Goal: Task Accomplishment & Management: Manage account settings

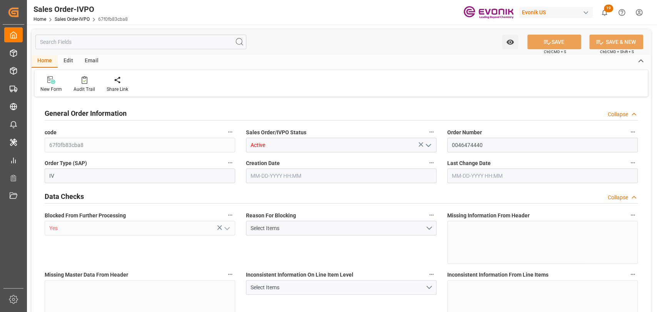
type input "BRSSZ"
type input "0"
type input "1"
type input "2"
type input "19798"
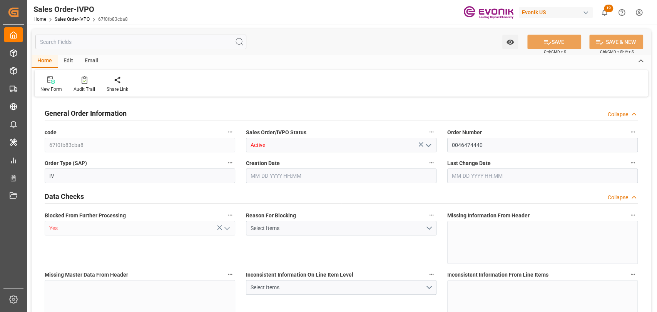
type input "0"
type input "17000"
type input "30"
type input "[DATE] 14:04"
type input "[DATE] 14:37"
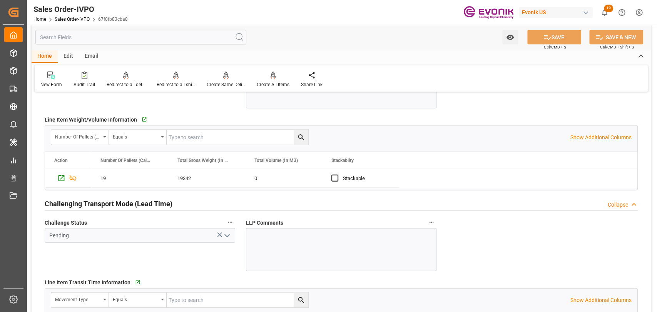
scroll to position [1111, 0]
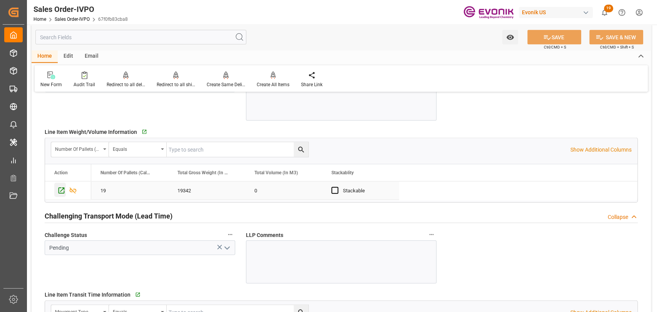
click at [57, 190] on div "Press SPACE to select this row." at bounding box center [60, 190] width 12 height 14
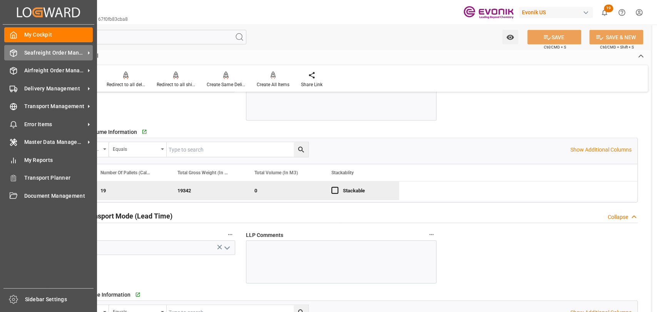
click at [50, 45] on div "Seafreight Order Management Seafreight Order Management" at bounding box center [48, 52] width 88 height 15
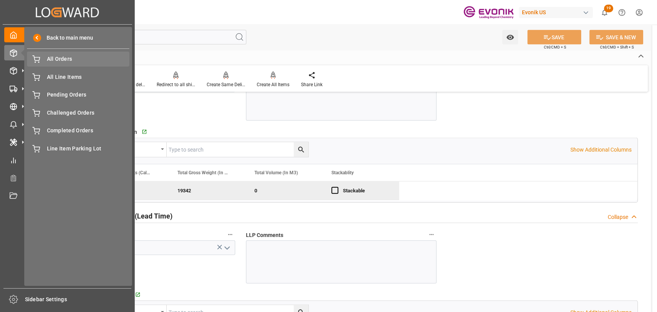
click at [65, 64] on div "All Orders All Orders" at bounding box center [78, 59] width 102 height 15
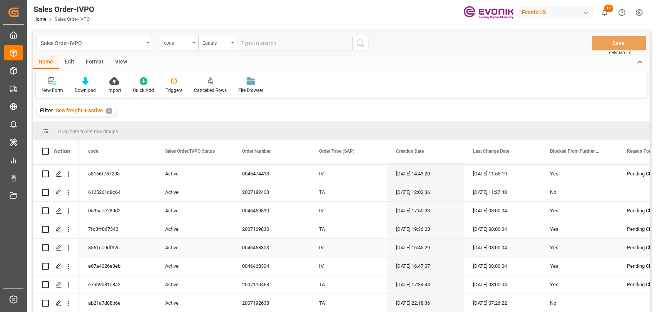
scroll to position [342, 0]
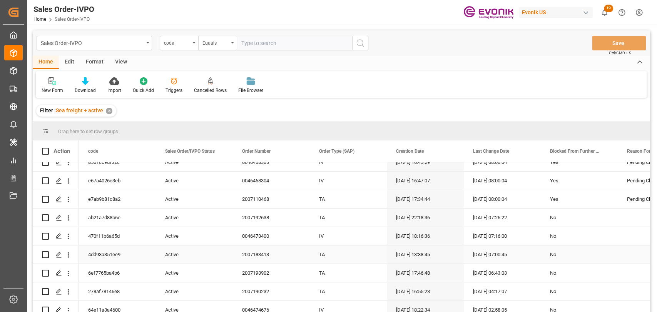
drag, startPoint x: 465, startPoint y: 247, endPoint x: 480, endPoint y: 253, distance: 16.4
click at [465, 247] on div "[DATE] 07:00:45" at bounding box center [502, 254] width 77 height 18
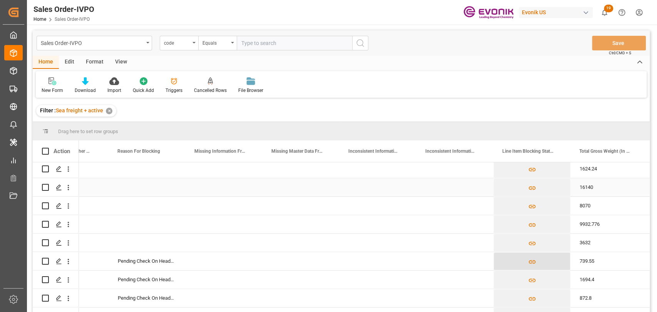
scroll to position [769, 0]
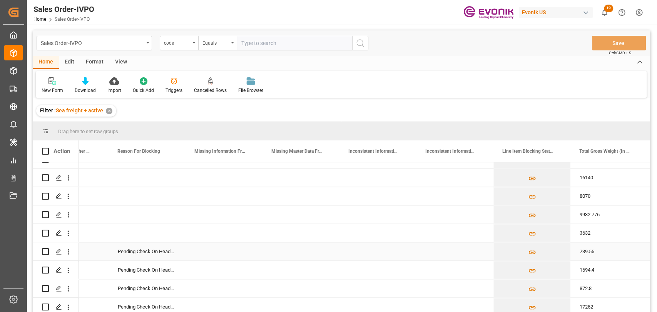
click at [596, 257] on div "739.55" at bounding box center [608, 251] width 77 height 18
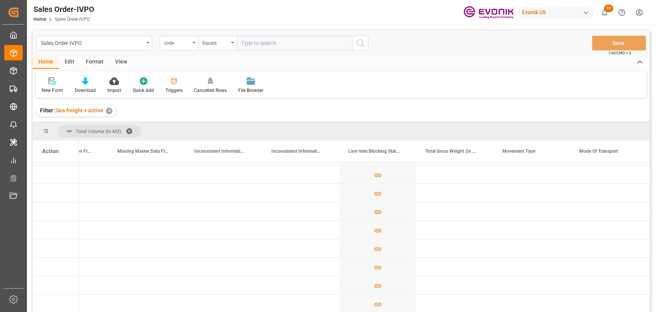
scroll to position [256, 0]
click at [156, 211] on div "Press SPACE to select this row." at bounding box center [146, 211] width 77 height 18
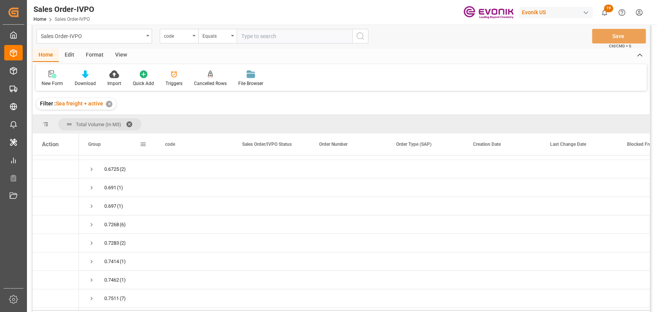
scroll to position [0, 0]
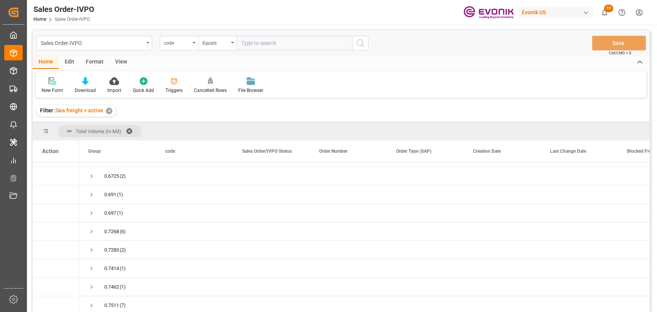
click at [130, 130] on span at bounding box center [132, 131] width 12 height 7
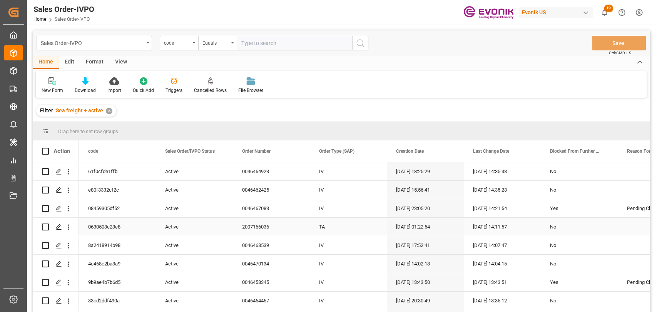
click at [410, 221] on div "09-04-2025 01:22:54" at bounding box center [425, 227] width 77 height 18
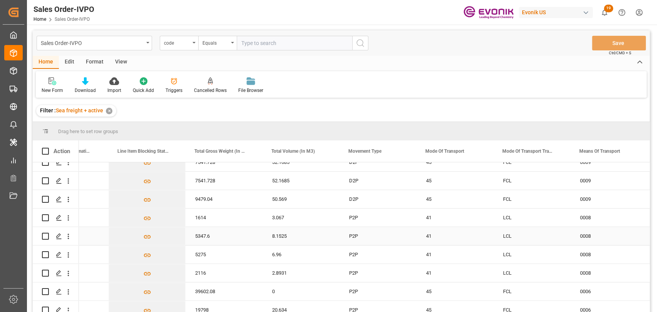
scroll to position [427, 0]
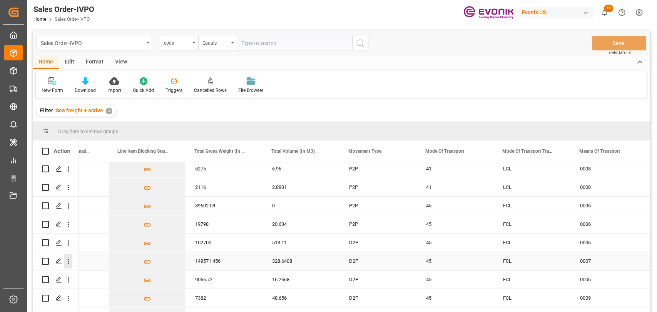
click at [70, 261] on icon "open menu" at bounding box center [68, 261] width 8 height 8
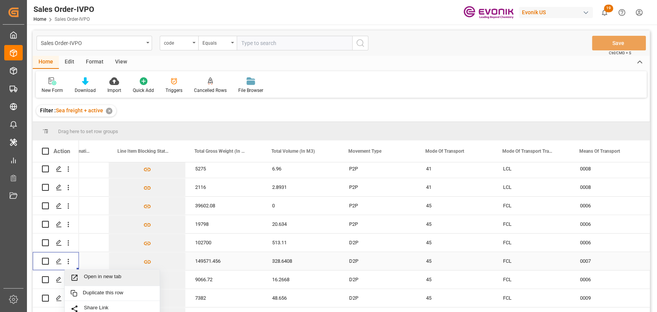
click at [130, 275] on span "Open in new tab" at bounding box center [119, 278] width 70 height 8
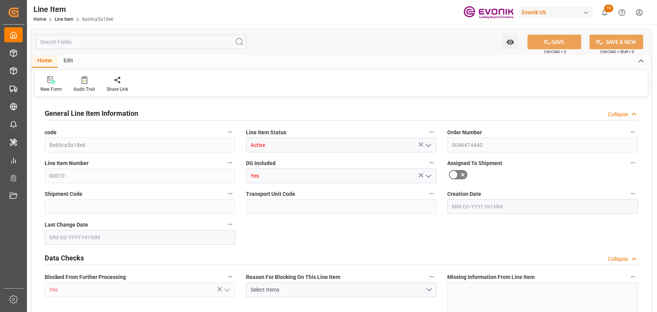
type input "19"
type input "19342"
type input "19000"
type input "0"
type input "760"
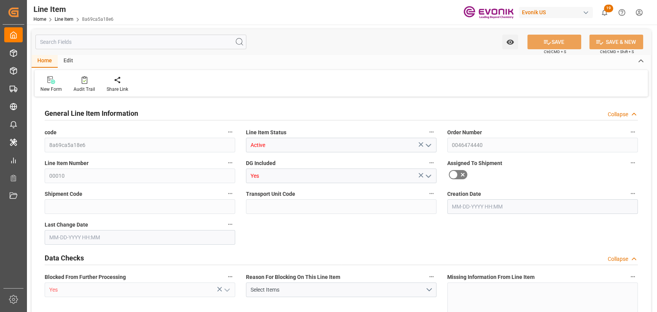
type input "15010"
type input "760"
type input "19000"
type input "19342"
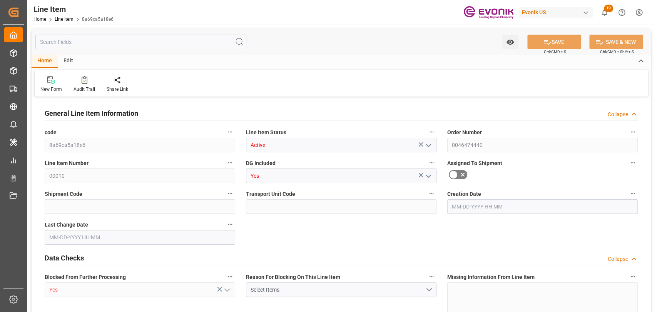
type input "19798"
type input "19000"
type input "0"
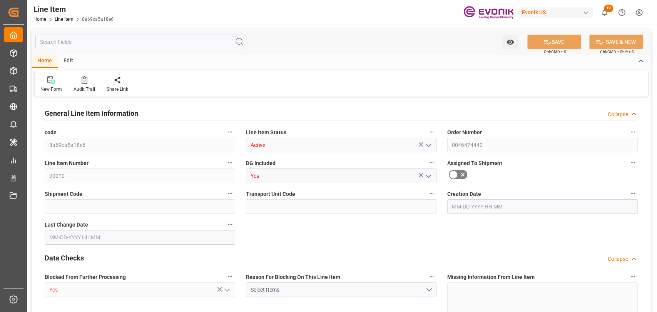
type input "0"
type input "[DATE] 14:04"
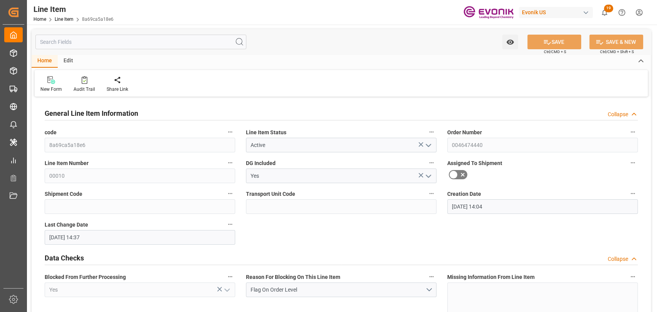
type input "[DATE] 14:37"
type input "11-01-2025"
type input "09-30-2025"
type input "09-23-2025"
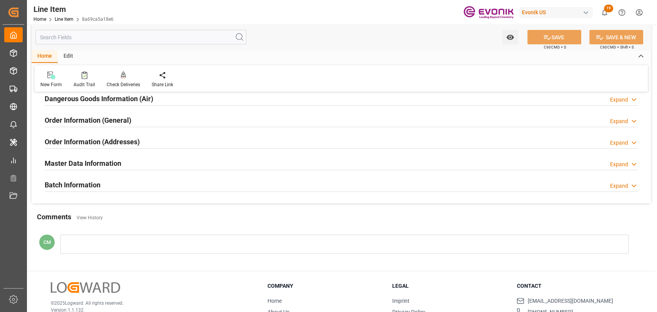
scroll to position [1075, 0]
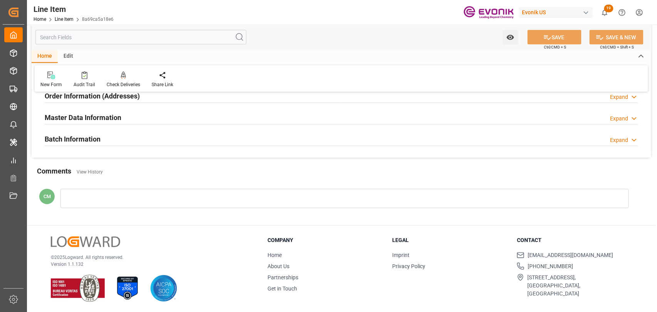
click at [122, 119] on div "Master Data Information Expand" at bounding box center [341, 117] width 593 height 15
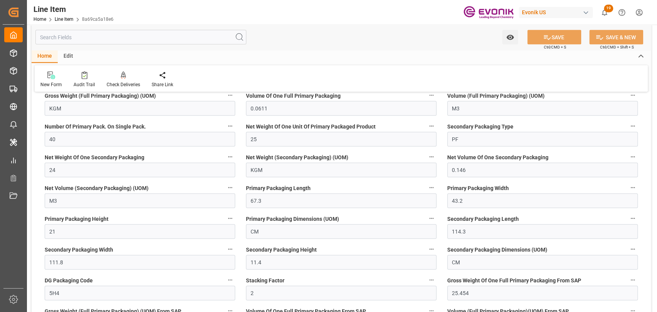
scroll to position [1161, 0]
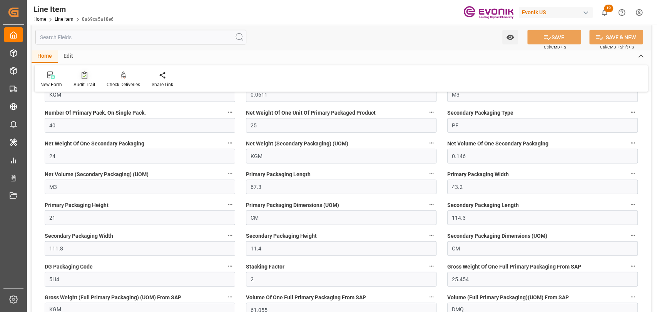
click at [89, 81] on div "Audit Trail" at bounding box center [84, 84] width 22 height 7
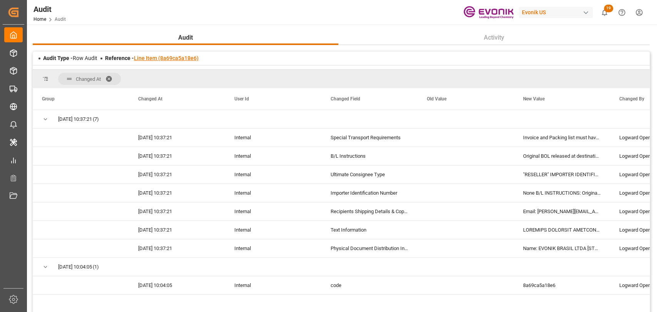
click at [168, 58] on link "Line Item (8a69ca5a18e6)" at bounding box center [166, 58] width 65 height 6
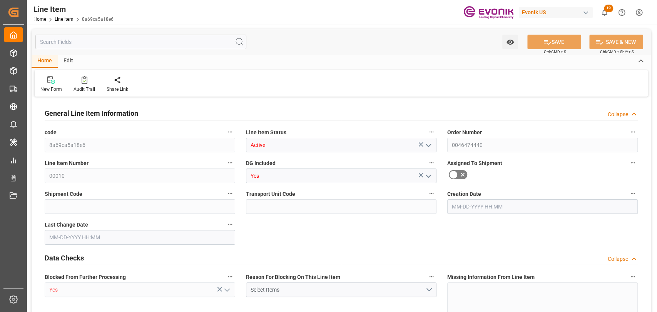
type input "19"
type input "19342"
type input "19000"
type input "0"
type input "760"
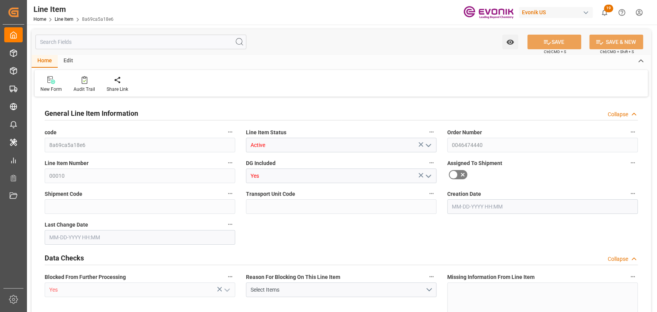
type input "15010"
type input "760"
type input "19000"
type input "19342"
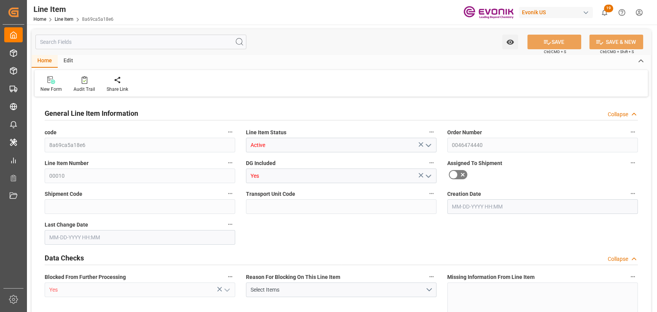
type input "19798"
type input "19000"
type input "0"
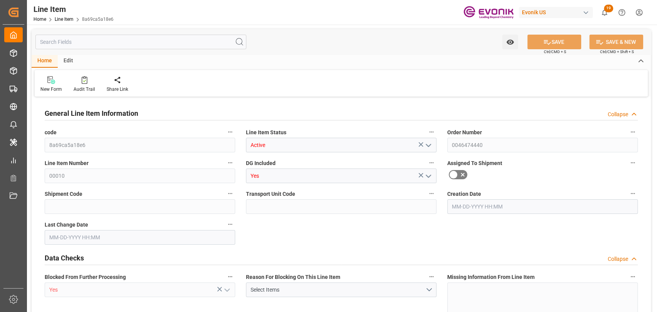
type input "0"
type input "[DATE] 14:04"
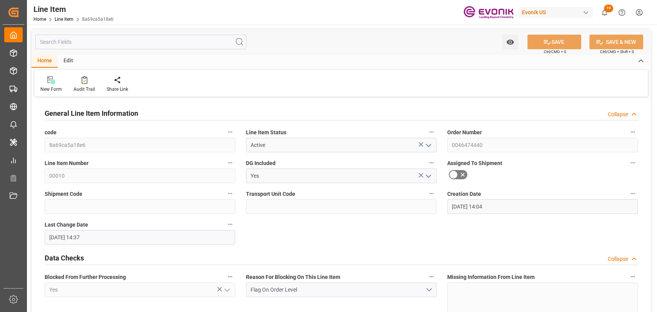
type input "[DATE] 14:37"
type input "[DATE]"
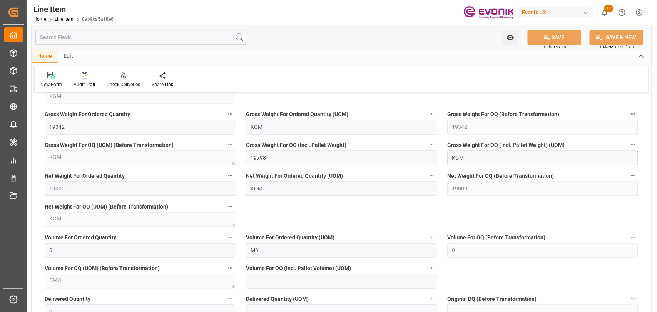
scroll to position [684, 0]
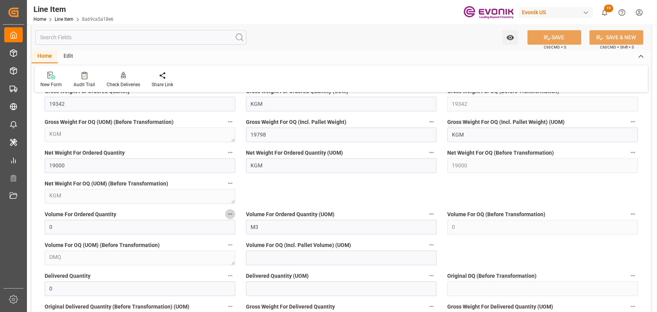
click at [231, 214] on icon "button" at bounding box center [230, 214] width 4 height 1
click at [237, 214] on icon at bounding box center [235, 214] width 8 height 8
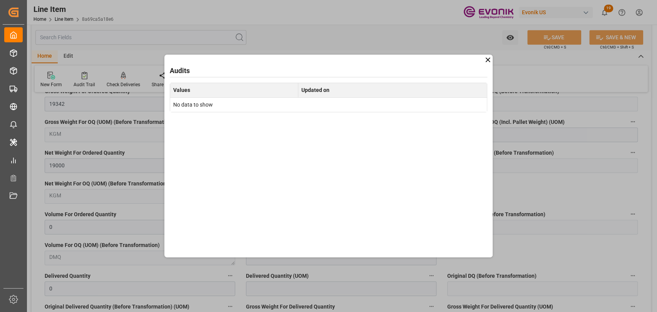
click at [489, 60] on icon at bounding box center [488, 60] width 8 height 8
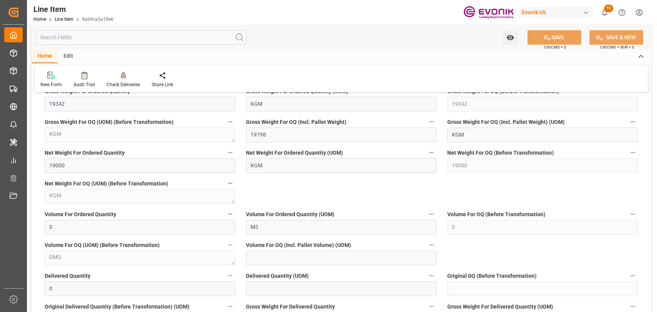
scroll to position [598, 0]
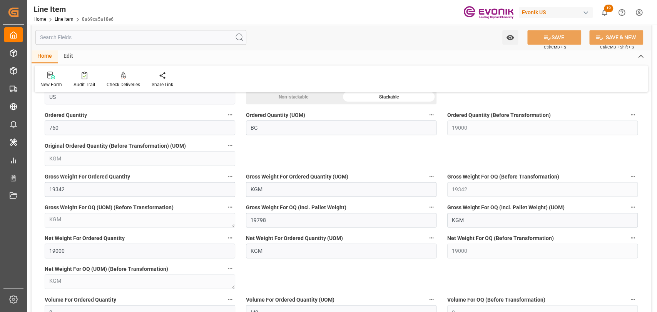
click at [118, 34] on input "text" at bounding box center [140, 37] width 211 height 15
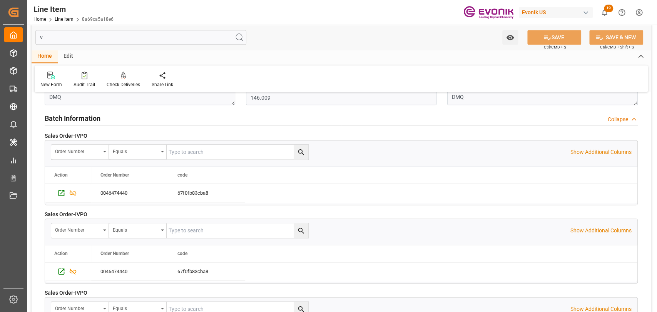
scroll to position [0, 0]
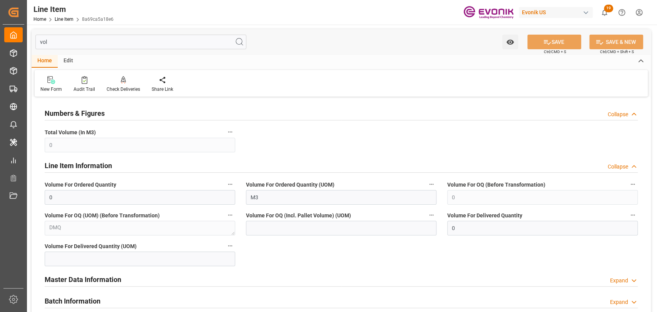
type input "vol"
click at [227, 132] on icon "button" at bounding box center [230, 132] width 6 height 6
click at [242, 132] on li "Audits" at bounding box center [244, 132] width 39 height 13
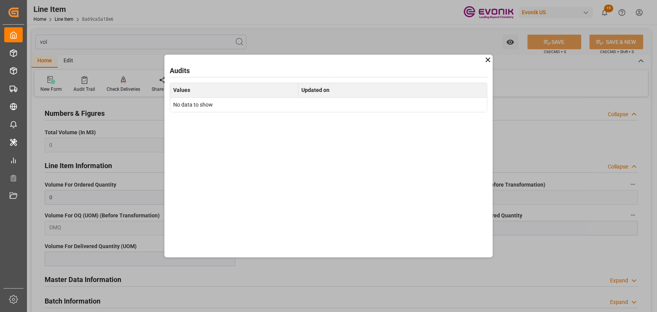
drag, startPoint x: 489, startPoint y: 58, endPoint x: 485, endPoint y: 62, distance: 5.7
click at [486, 62] on icon at bounding box center [488, 60] width 8 height 8
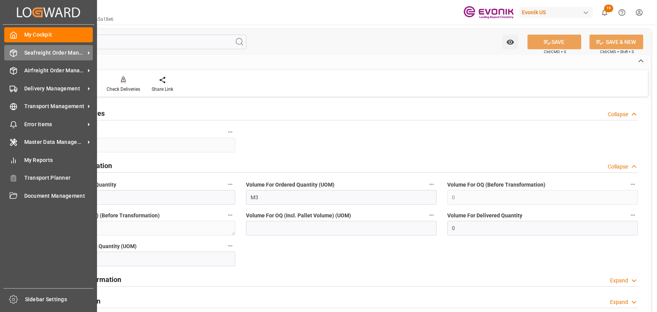
click at [10, 57] on icon at bounding box center [14, 53] width 8 height 8
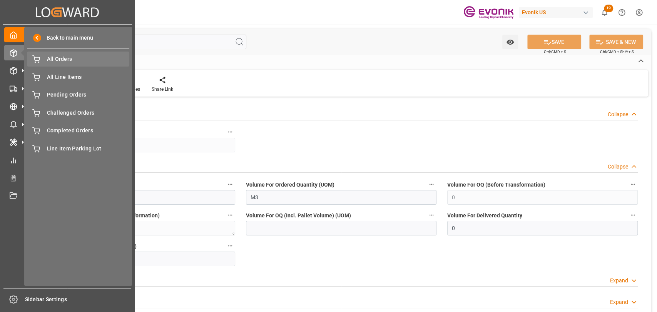
click at [97, 62] on span "All Orders" at bounding box center [88, 59] width 83 height 8
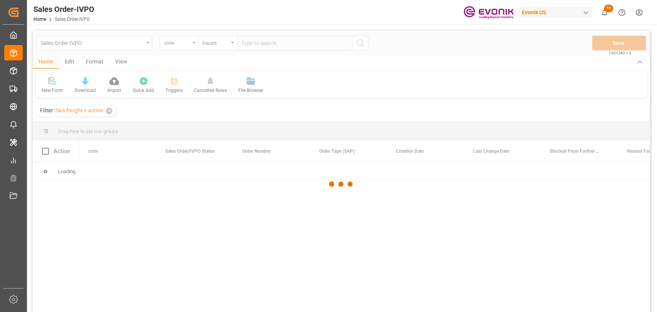
click at [184, 47] on div at bounding box center [341, 183] width 617 height 307
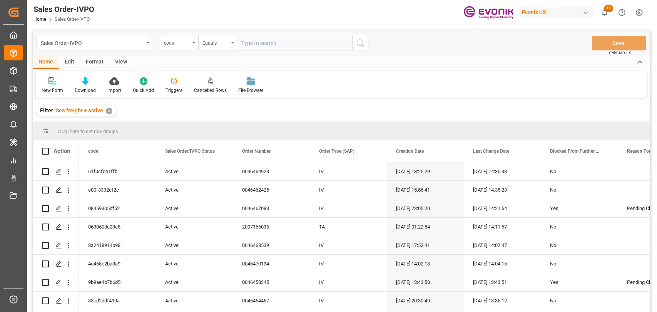
click at [190, 47] on div "code" at bounding box center [179, 43] width 38 height 15
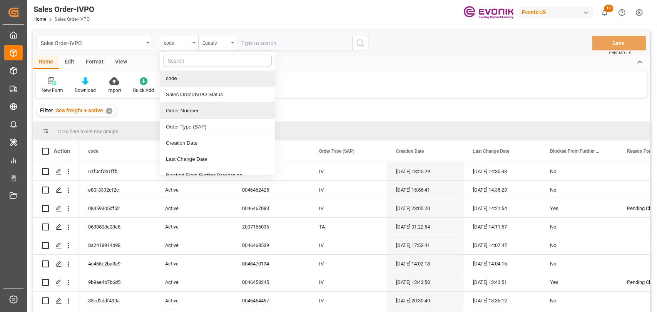
click at [192, 114] on div "Order Number" at bounding box center [217, 111] width 115 height 16
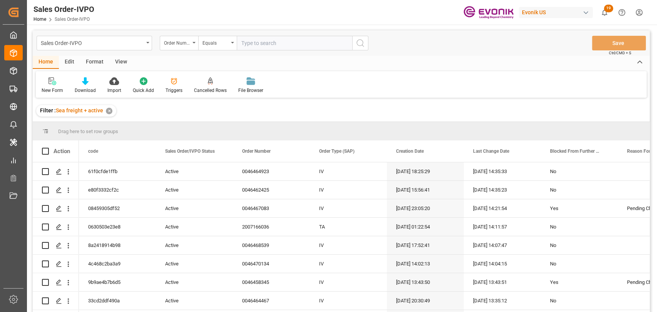
click at [286, 38] on input "text" at bounding box center [294, 43] width 115 height 15
paste input "2007161332"
type input "2007161332"
click at [359, 43] on icon "search button" at bounding box center [359, 42] width 9 height 9
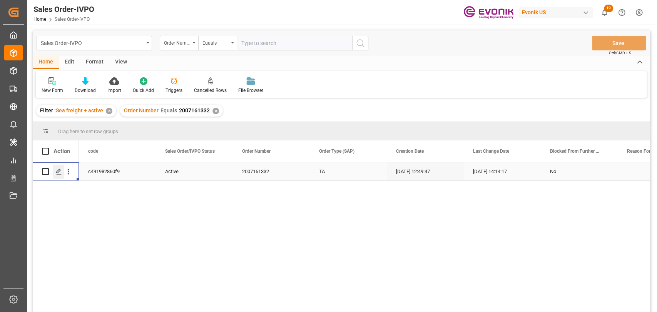
click at [58, 167] on div "Press SPACE to select this row." at bounding box center [59, 172] width 12 height 14
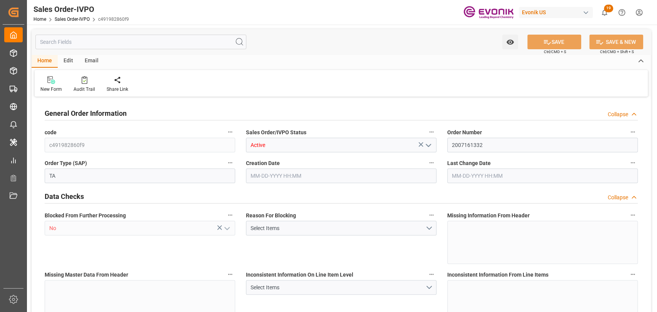
type input "BRSSZ"
type input "0"
type input "1"
type input "2"
type input "19801.04"
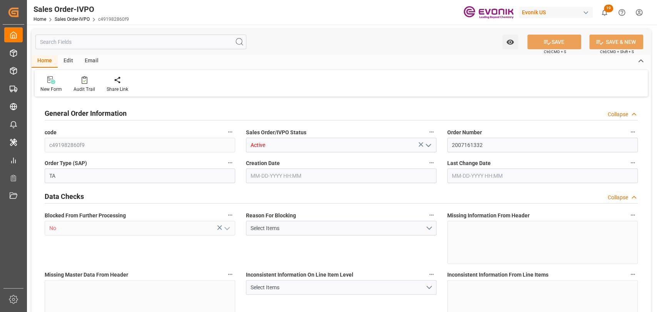
type input "0"
type input "17000"
type input "30"
type input "09-09-2025 12:49"
type input "09-22-2025 14:14"
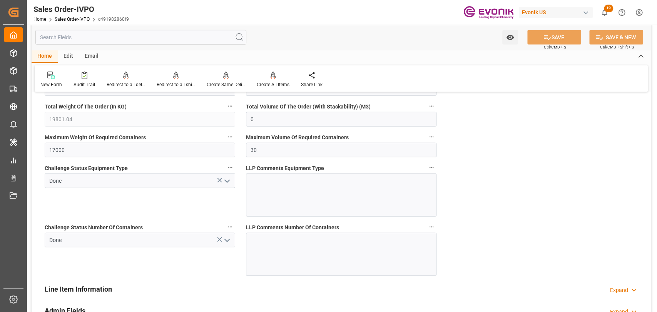
scroll to position [1549, 0]
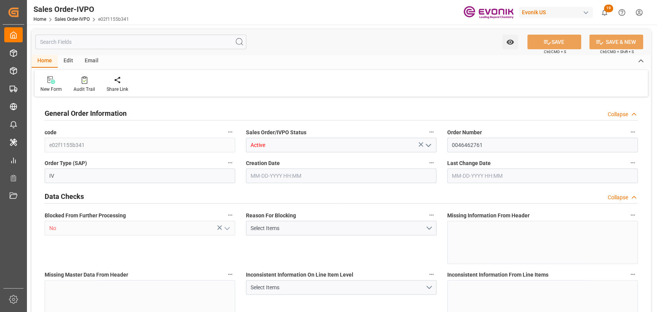
type input "e02f1155b341"
type input "Active"
type input "0046462761"
type input "IV"
type input "No"
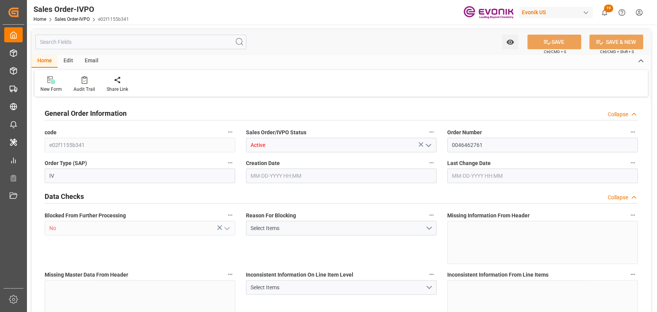
type input "D2P"
type input "45"
type input "FCL"
type input "0007"
type input "40GP"
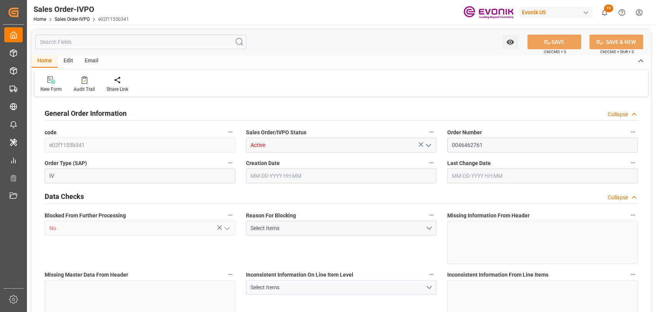
type textarea "No Tank Container"
type input "0046462761"
type input "80"
type input "SM KA Catalysts"
type input "Smart Materials"
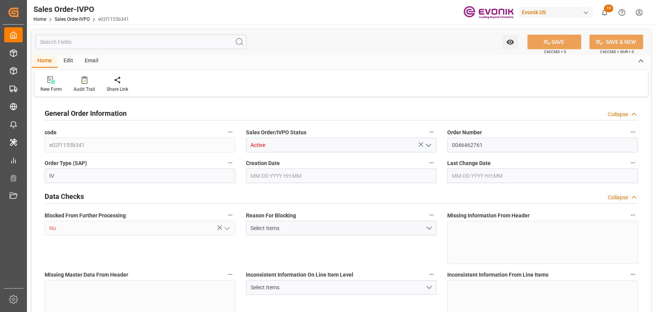
type input "CIF"
type input "Antwerp Port"
type input "Antwerp"
type input "+3289369536"
type input "Evonik.Lommel@Essers.Com"
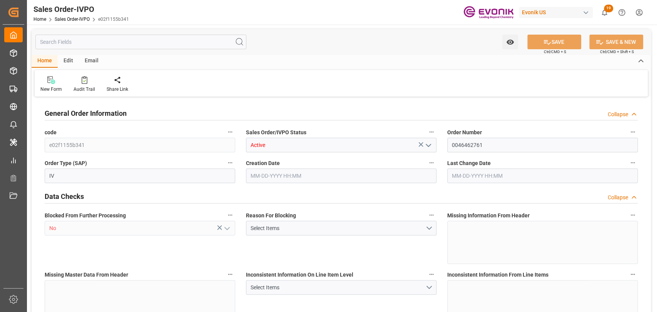
type textarea "Not required"
type textarea "Direct Consumer"
type textarea "None SEND SHIPPING DETAILS AND COPY OF DOCUMENTS TO: Email: scm-adcats-emea@evo…"
type input "BE"
type input "Done"
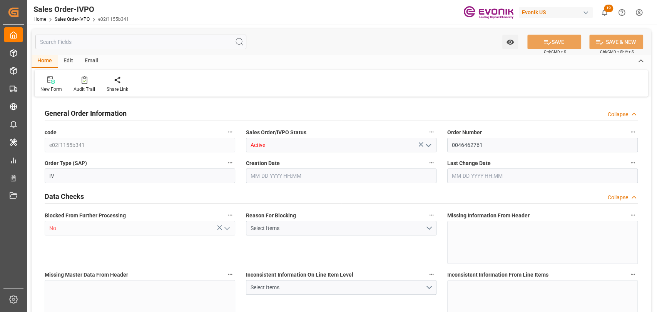
type input "Done"
type input "40GP"
type input "Done"
type input "BEANR"
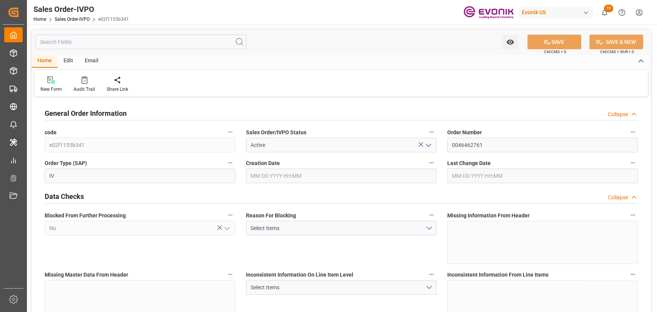
type input "0"
type input "1"
type input "8"
type input "11"
type input "149571.456"
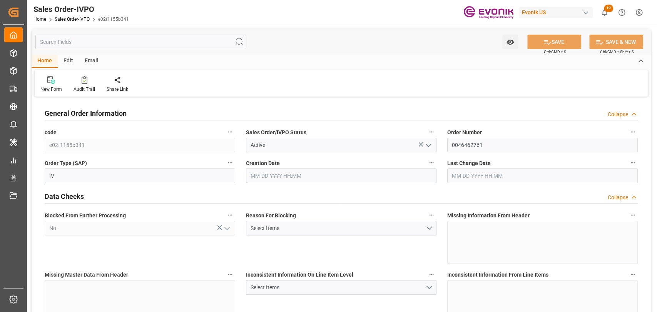
type input "609.0572"
type input "19000"
type input "60"
type input "07-09-2025 20:47"
type input "09-23-2025 23:02"
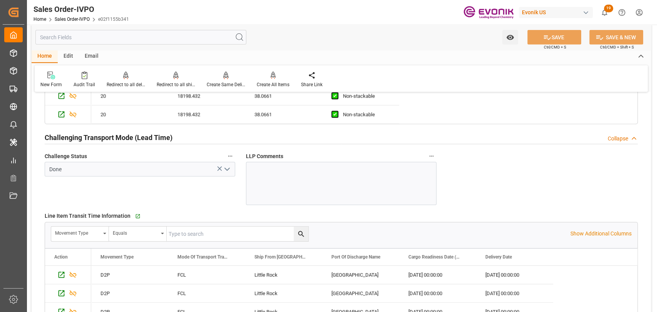
scroll to position [1539, 0]
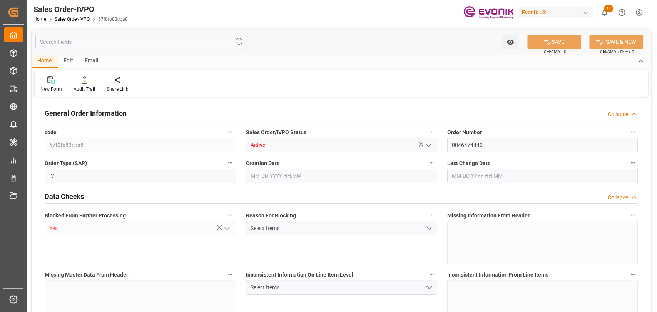
type input "BRSSZ"
type input "0"
type input "1"
type input "2"
type input "19798"
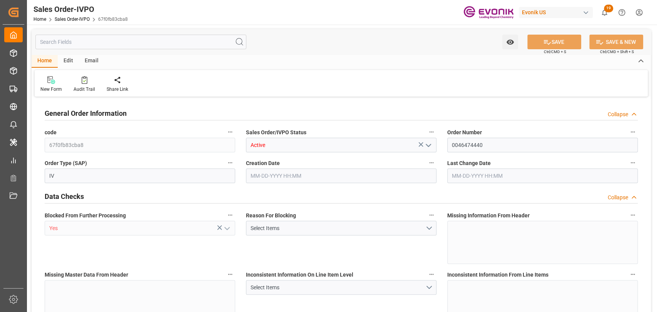
type input "0"
type input "17000"
type input "30"
type input "[DATE] 14:04"
type input "[DATE] 14:37"
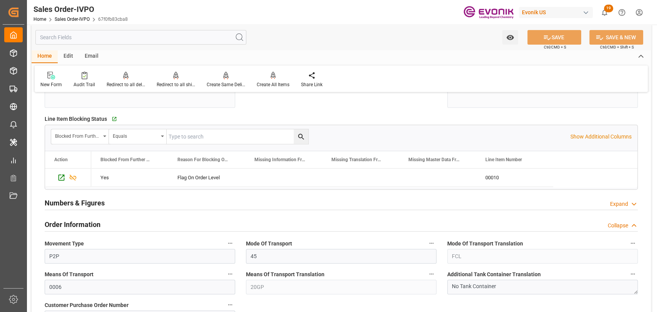
scroll to position [256, 0]
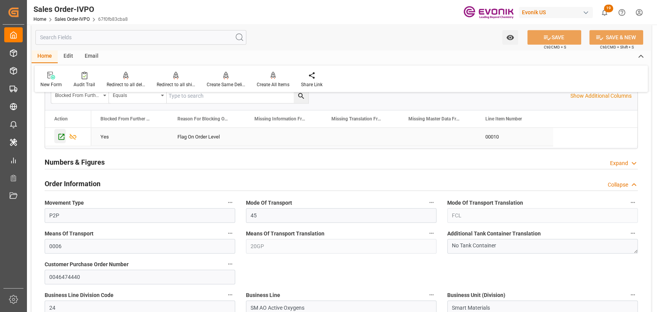
click at [62, 136] on icon "Press SPACE to select this row." at bounding box center [61, 137] width 8 height 8
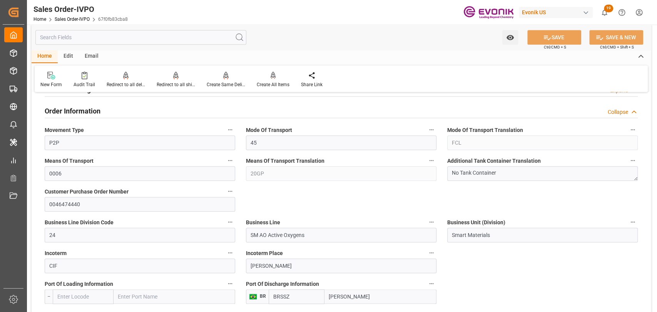
scroll to position [342, 0]
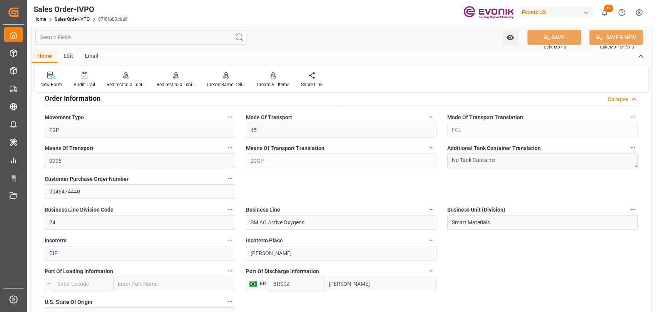
click at [174, 33] on input "text" at bounding box center [140, 37] width 211 height 15
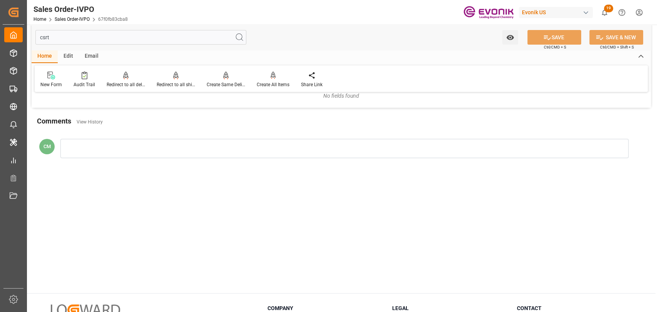
scroll to position [0, 0]
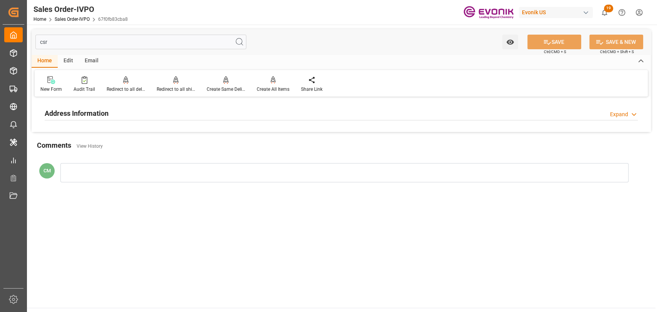
type input "csr"
click at [105, 113] on h2 "Address Information" at bounding box center [77, 113] width 64 height 10
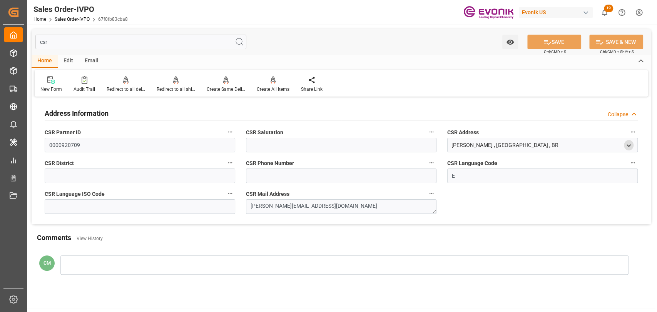
click at [629, 143] on icon "open menu" at bounding box center [628, 145] width 7 height 7
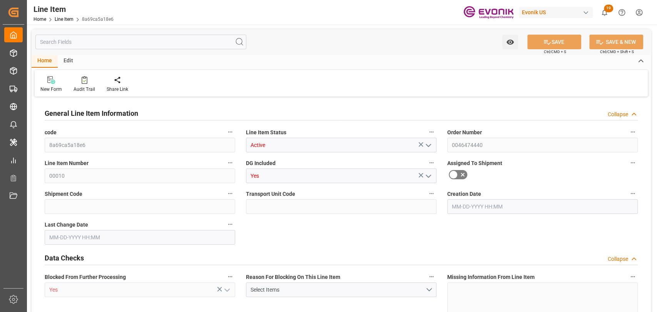
type input "8a69ca5a18e6"
type input "Active"
type input "0046474440"
type input "00010"
type input "Yes"
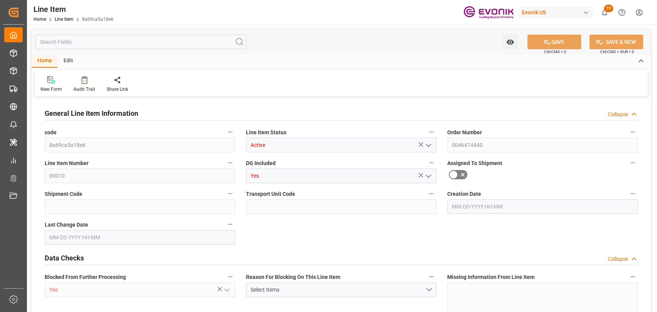
type input "Yes"
type input "BG"
type input "No"
type input "99148879"
type textarea "SODIUM PERSULFATE, REGULAR, 55.1 LB BG"
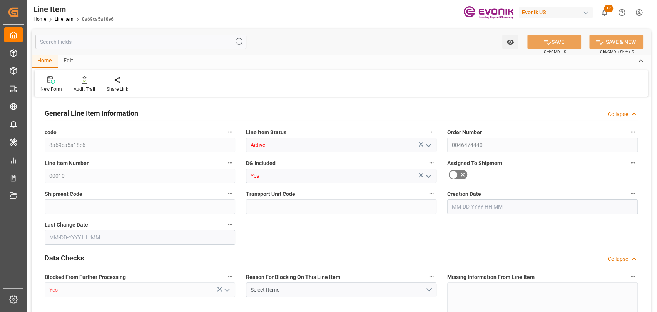
type input "USD"
type input "PACK"
type input "283340"
type input "EAR99"
type input "US"
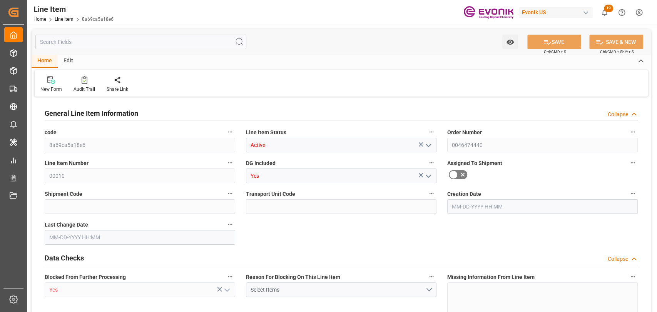
type input "BG"
type input "KGM"
type textarea "KGM"
type input "KGM"
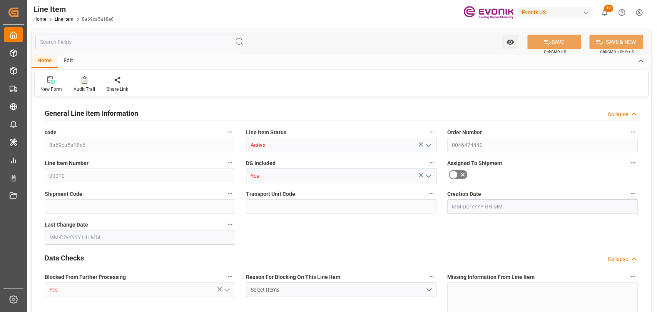
type input "KGM"
type textarea "KGM"
type input "M3"
type textarea "DMQ"
type input "19"
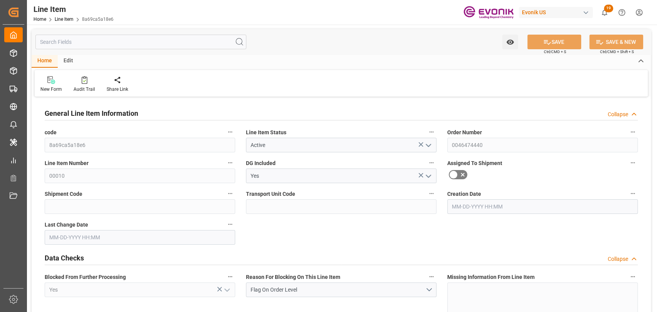
type input "19342"
type input "19000"
type input "0"
type input "760"
type input "15010"
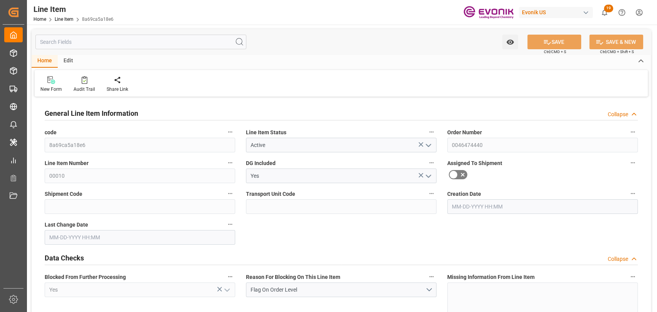
type input "760"
type input "19000"
type input "19342"
type input "19798"
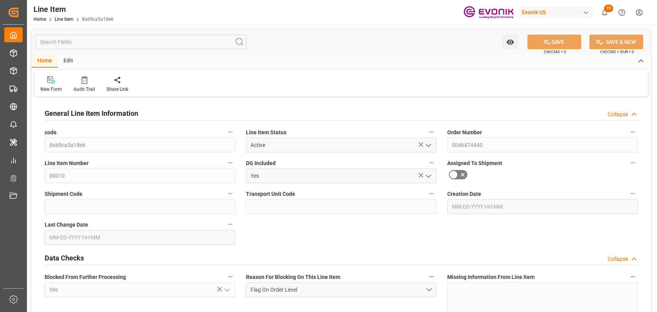
type input "19000"
type input "0"
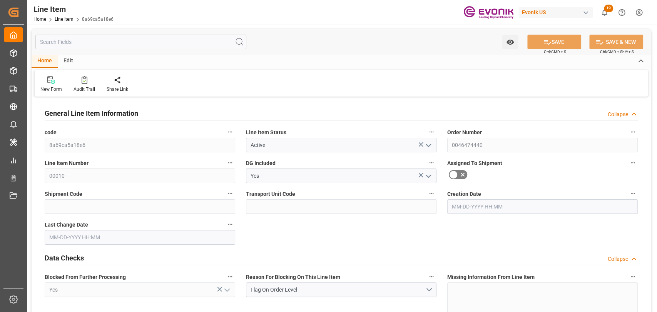
type input "0"
type input "[DATE] 14:04"
type input "[DATE] 14:37"
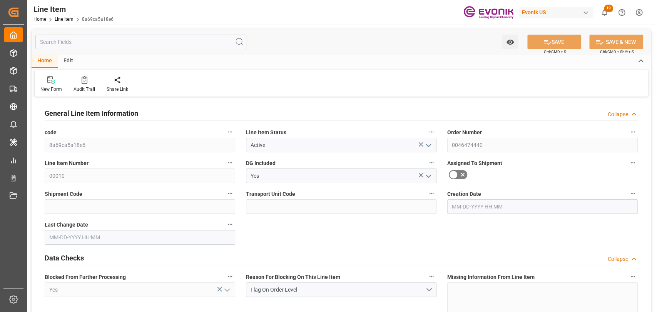
type input "[DATE]"
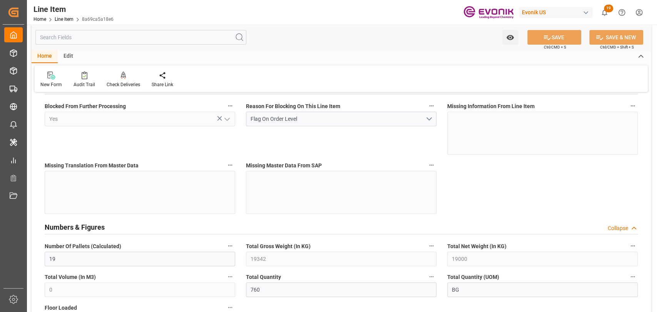
scroll to position [256, 0]
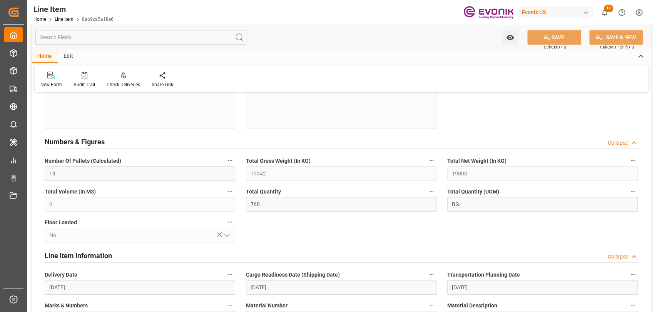
click at [178, 41] on input "text" at bounding box center [140, 37] width 211 height 15
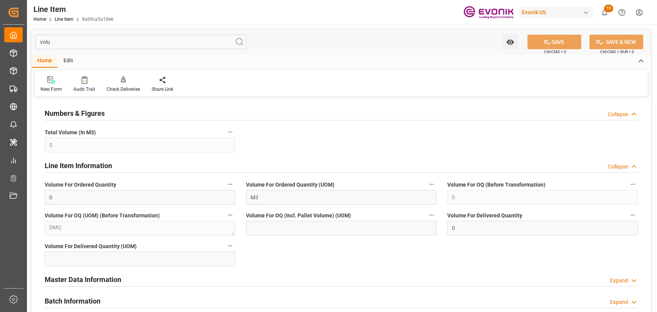
type input "volu"
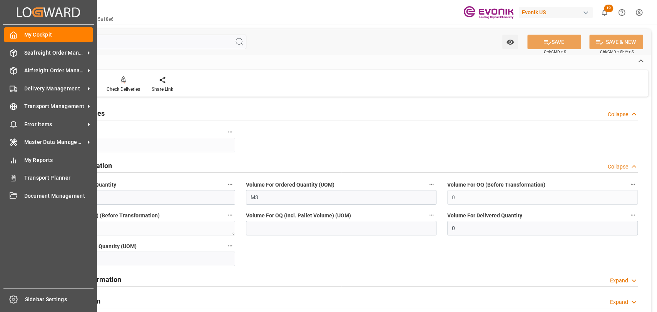
drag, startPoint x: 142, startPoint y: 44, endPoint x: 354, endPoint y: 36, distance: 212.1
click at [19, 36] on div "Created by potrace 1.15, written by [PERSON_NAME] [DATE]-[DATE] Created by potr…" at bounding box center [328, 156] width 657 height 312
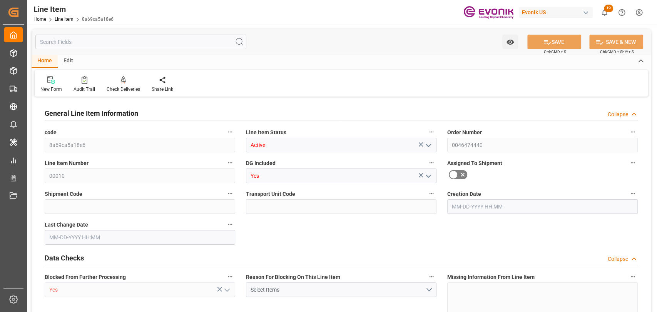
type input "8a69ca5a18e6"
type input "Active"
type input "0046474440"
type input "00010"
type input "Yes"
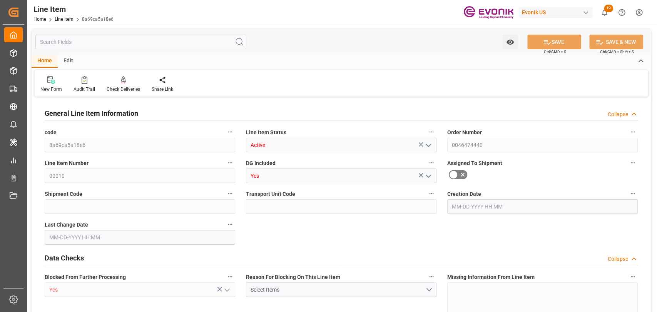
type input "Yes"
type input "BG"
type input "No"
type input "99148879"
type textarea "SODIUM PERSULFATE, REGULAR, 55.1 LB BG"
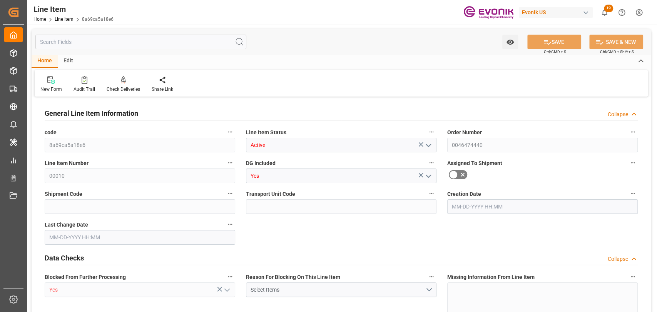
type input "USD"
type input "PACK"
type input "283340"
type input "EAR99"
type input "US"
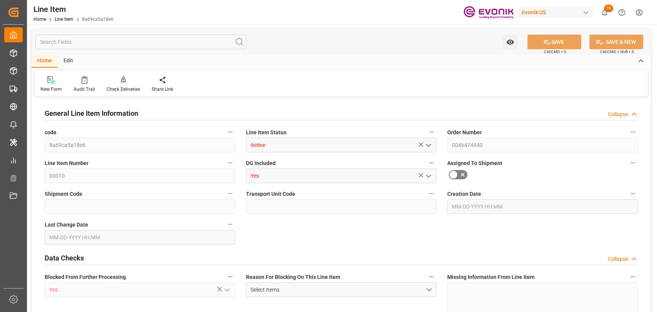
type input "BG"
type input "KGM"
type textarea "KGM"
type input "KGM"
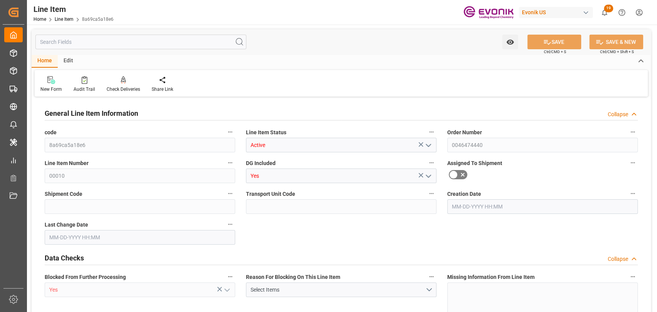
type input "KGM"
type textarea "KGM"
type input "19"
type input "19342"
type input "19000"
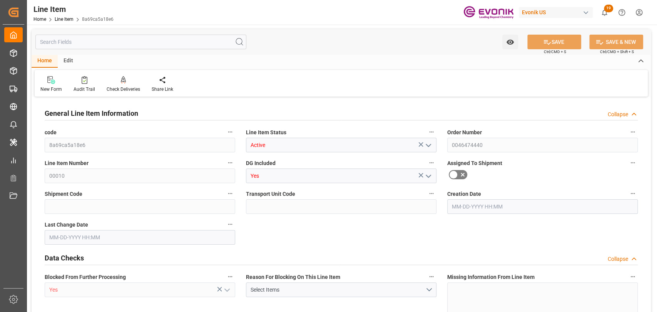
type input "760"
type input "15010"
type input "760"
type input "19000"
type input "19342"
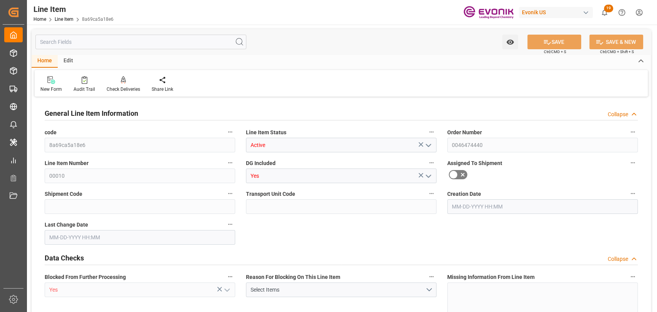
type input "19342"
type input "19798"
type input "19000"
type input "0"
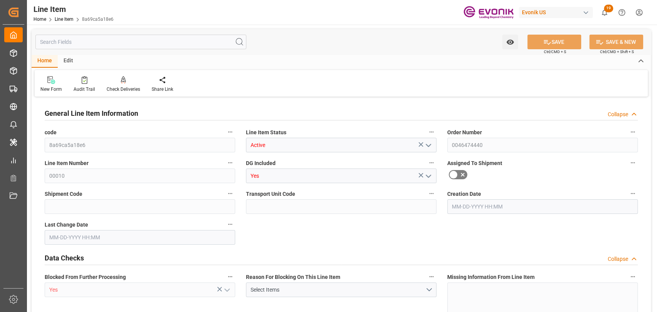
type input "0"
type input "[DATE] 14:04"
type input "[DATE] 14:37"
type input "[DATE]"
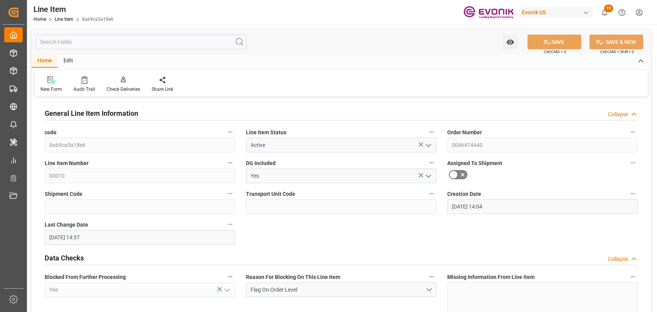
type input "[DATE]"
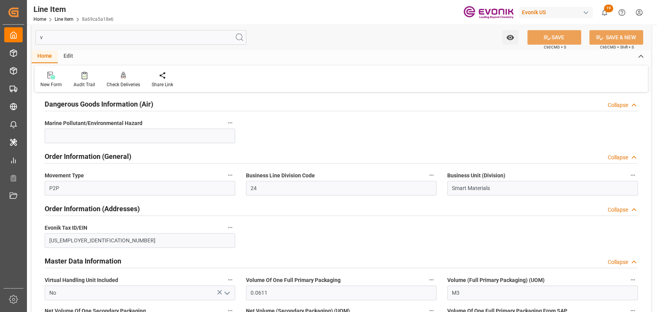
scroll to position [57, 0]
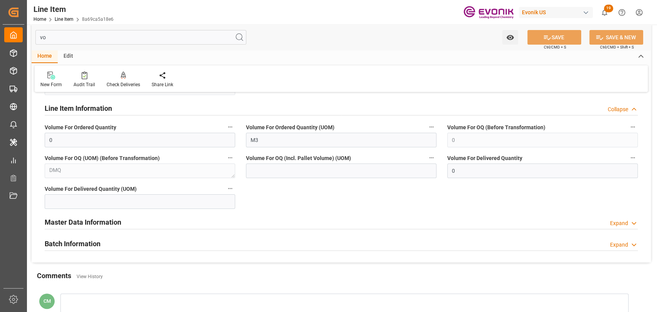
type input "v"
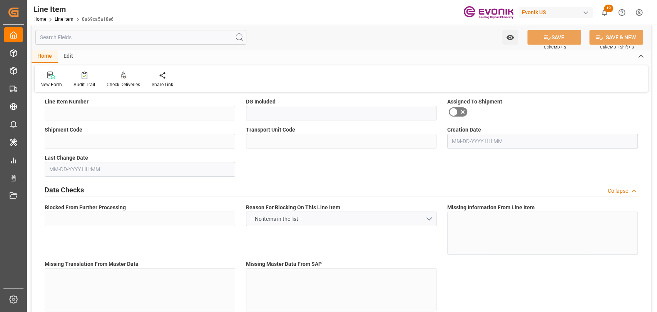
type input "8a69ca5a18e6"
type input "Active"
type input "0046474440"
type input "00010"
type input "Yes"
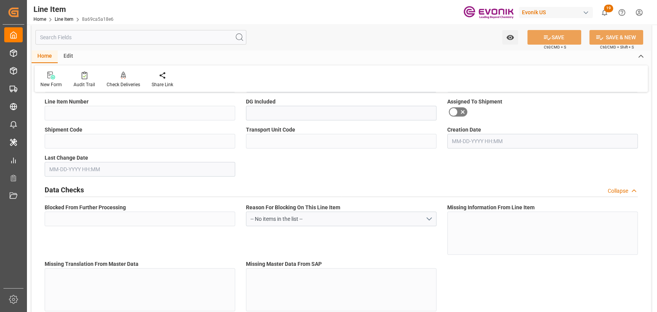
type input "Yes"
type input "BG"
type input "No"
type input "99148879"
type textarea "SODIUM PERSULFATE, REGULAR, 55.1 LB BG"
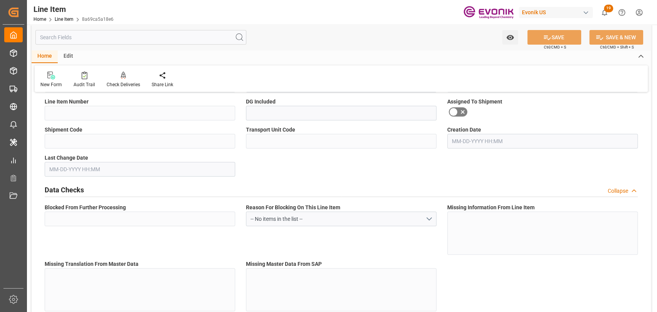
type input "USD"
type input "PACK"
type input "283340"
type input "EAR99"
type input "US"
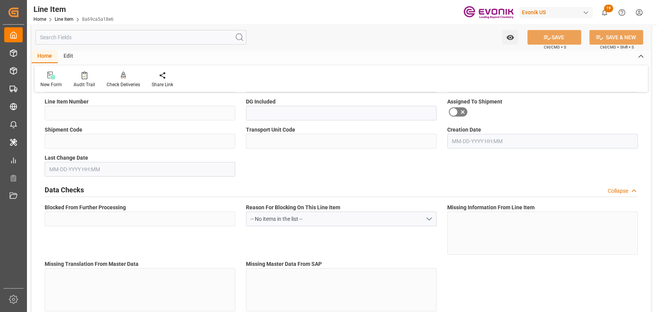
type input "BG"
type input "KGM"
type textarea "KGM"
type input "KGM"
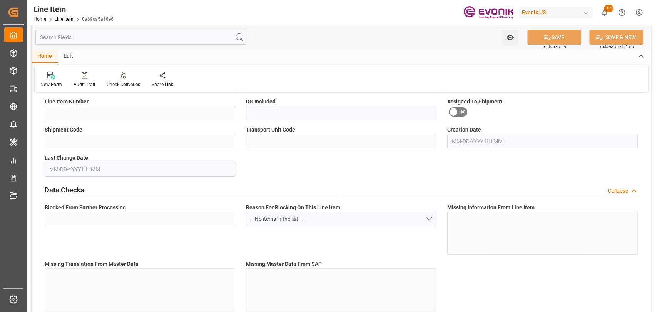
type input "KGM"
type textarea "KGM"
type input "0"
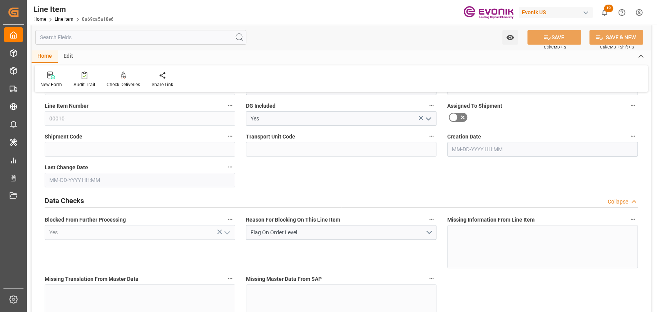
type input "19"
type input "19342"
type input "19000"
type input "760"
type input "[DATE]"
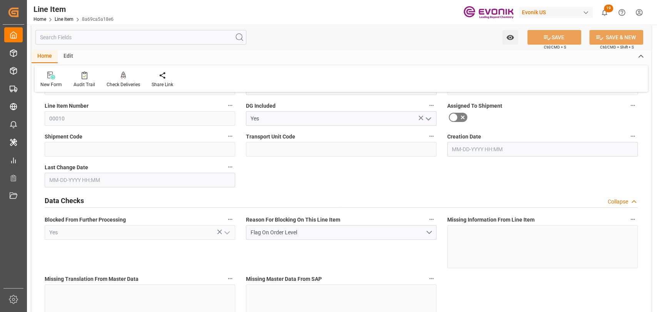
type input "15010"
type input "760"
type input "19000"
type input "19342"
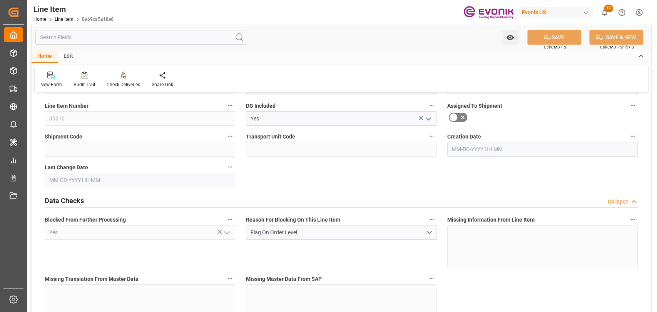
type input "19798"
type input "19000"
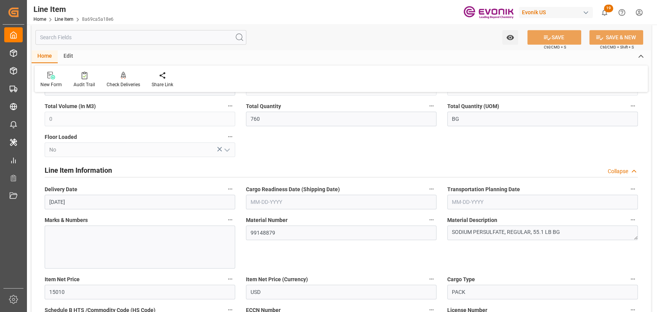
type input "[DATE] 14:04"
type input "[DATE] 14:37"
type input "[DATE]"
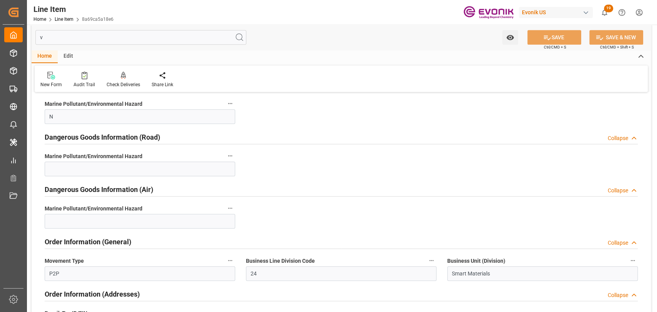
scroll to position [0, 0]
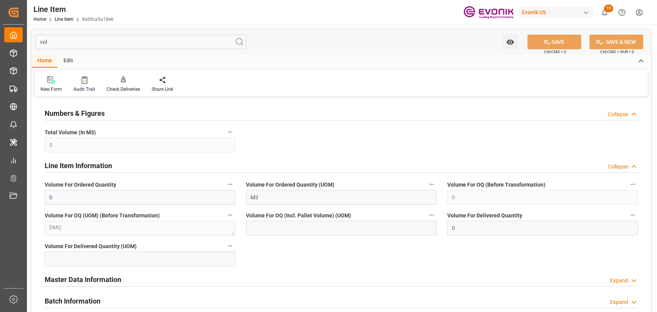
type input "vol"
click at [119, 276] on h2 "Master Data Information" at bounding box center [83, 279] width 77 height 10
